Goal: Task Accomplishment & Management: Use online tool/utility

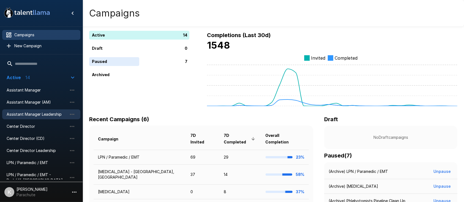
click at [35, 113] on span "Assistant Manager Leadership" at bounding box center [37, 115] width 61 height 6
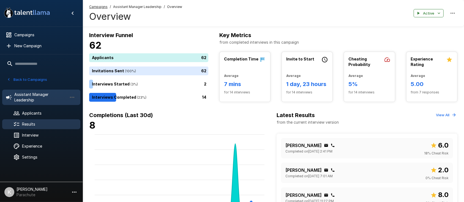
click at [40, 120] on div "Results" at bounding box center [41, 124] width 78 height 10
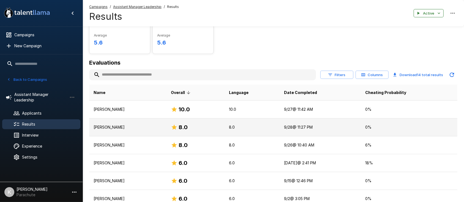
scroll to position [33, 0]
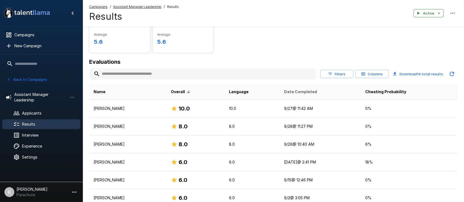
click at [317, 91] on span "Date Completed" at bounding box center [300, 92] width 33 height 7
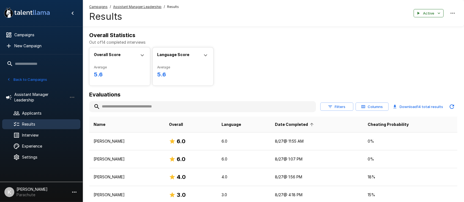
click at [317, 128] on th "Date Completed" at bounding box center [317, 125] width 92 height 16
click at [315, 121] on span "Date Completed" at bounding box center [295, 124] width 40 height 7
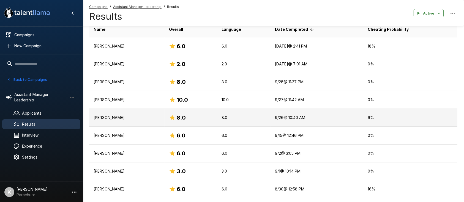
scroll to position [96, 0]
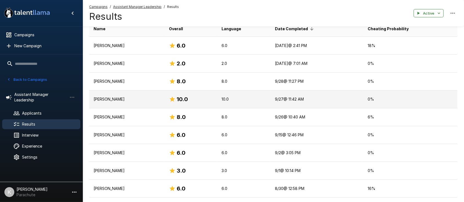
click at [108, 100] on p "[PERSON_NAME]" at bounding box center [127, 100] width 67 height 6
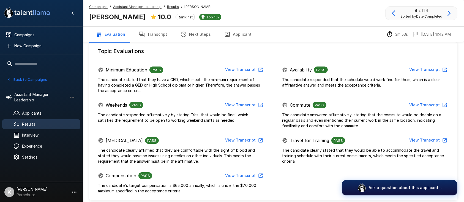
scroll to position [173, 0]
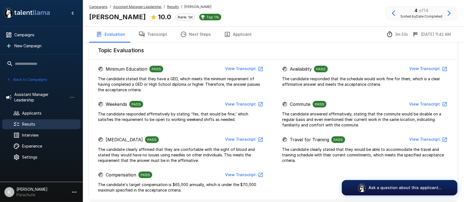
click at [397, 10] on button "button" at bounding box center [393, 13] width 9 height 9
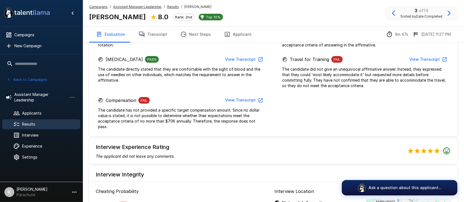
scroll to position [270, 0]
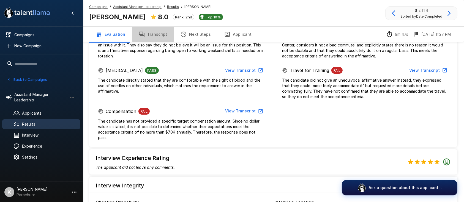
click at [159, 32] on button "Transcript" at bounding box center [153, 34] width 42 height 15
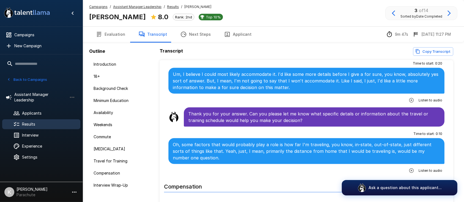
scroll to position [799, 0]
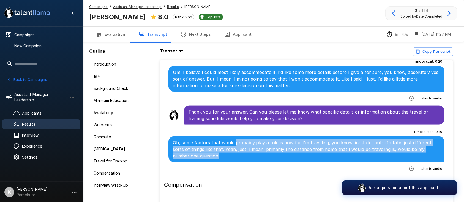
drag, startPoint x: 233, startPoint y: 129, endPoint x: 232, endPoint y: 139, distance: 10.8
click at [232, 139] on p "Oh, some factors that would probably play a role is how far I'm traveling, you …" at bounding box center [306, 149] width 267 height 20
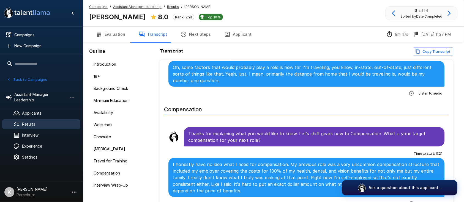
scroll to position [898, 0]
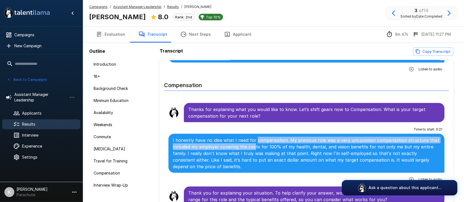
drag, startPoint x: 254, startPoint y: 127, endPoint x: 253, endPoint y: 135, distance: 8.5
click at [253, 137] on p "I honestly have no idea what I need for compensation. My previous role was a ve…" at bounding box center [306, 153] width 267 height 33
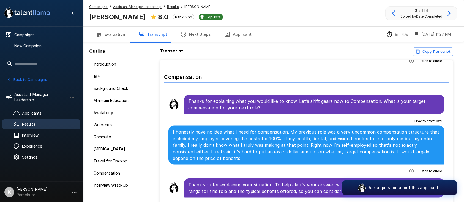
scroll to position [907, 0]
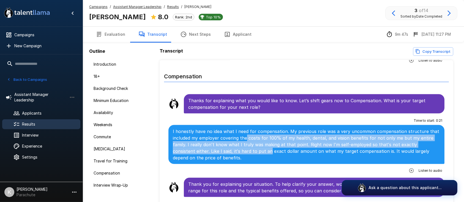
drag, startPoint x: 246, startPoint y: 122, endPoint x: 246, endPoint y: 135, distance: 13.5
click at [246, 135] on p "I honestly have no idea what I need for compensation. My previous role was a ve…" at bounding box center [306, 144] width 267 height 33
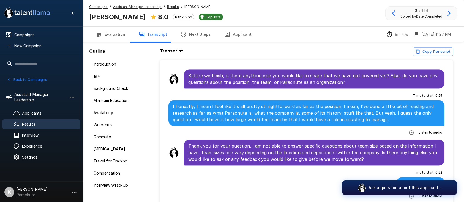
scroll to position [34, 0]
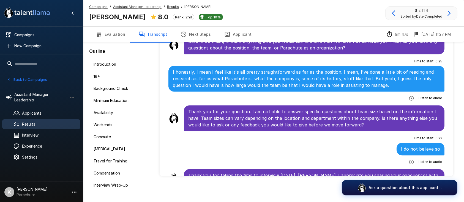
click at [394, 15] on icon "button" at bounding box center [393, 13] width 7 height 7
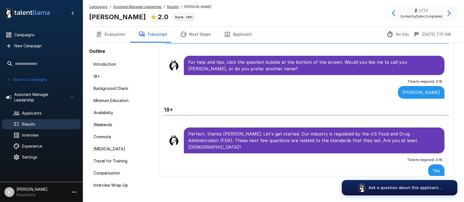
click at [98, 32] on icon "button" at bounding box center [99, 34] width 7 height 7
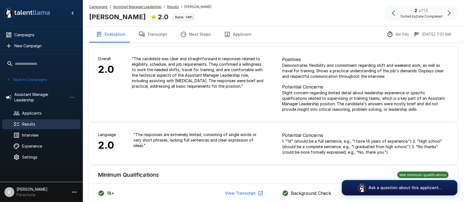
click at [155, 31] on button "Transcript" at bounding box center [153, 34] width 42 height 15
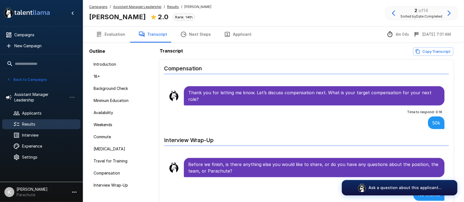
scroll to position [34, 0]
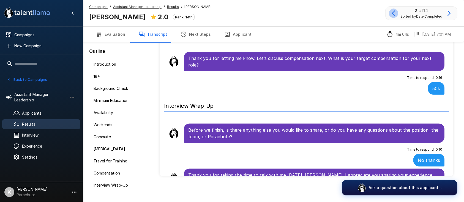
click at [396, 11] on icon "button" at bounding box center [393, 13] width 7 height 7
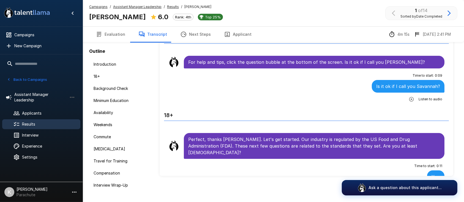
click at [112, 33] on button "Evaluation" at bounding box center [110, 34] width 43 height 15
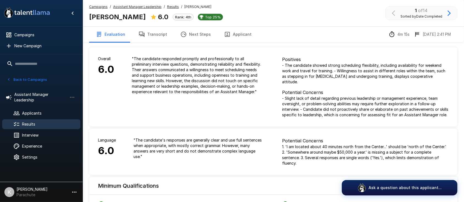
click at [145, 32] on button "Transcript" at bounding box center [153, 34] width 42 height 15
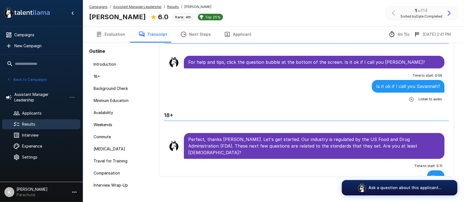
click at [450, 9] on button "button" at bounding box center [448, 13] width 9 height 9
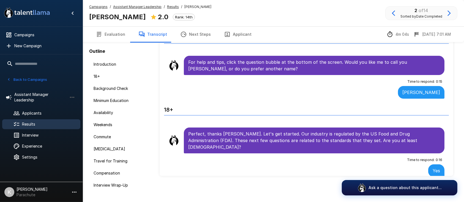
scroll to position [1, 0]
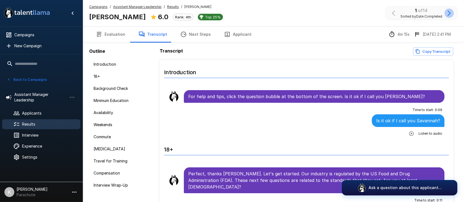
click at [452, 12] on button "button" at bounding box center [448, 13] width 9 height 9
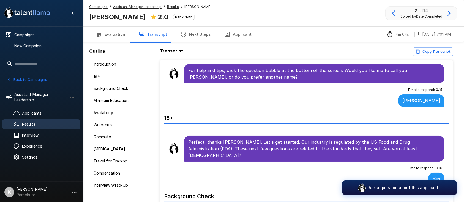
scroll to position [26, 0]
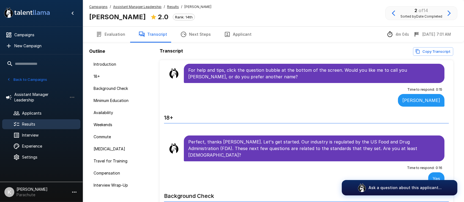
click at [419, 103] on div "[PERSON_NAME]" at bounding box center [421, 100] width 46 height 13
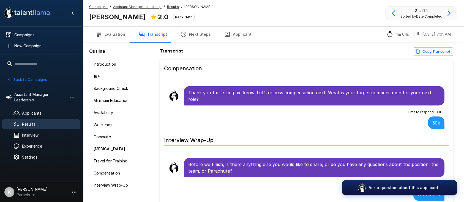
scroll to position [34, 0]
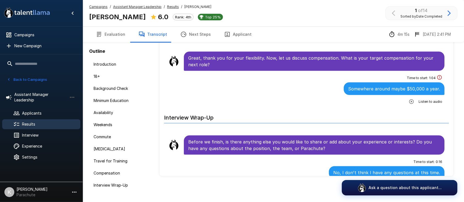
scroll to position [823, 0]
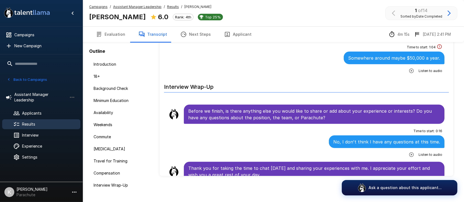
click at [449, 13] on icon "button" at bounding box center [449, 13] width 7 height 7
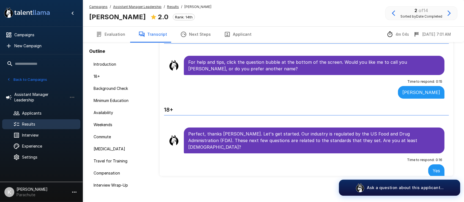
click at [373, 191] on button "Ask a question about this applicant..." at bounding box center [399, 188] width 121 height 16
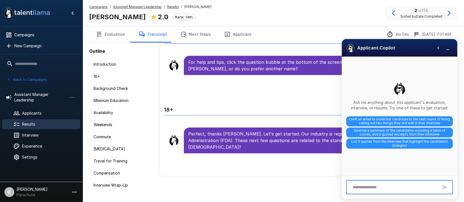
click at [369, 190] on textarea at bounding box center [394, 188] width 89 height 10
click at [279, 179] on h6 "Background Check" at bounding box center [306, 186] width 285 height 15
click at [447, 48] on icon "button" at bounding box center [448, 48] width 6 height 6
